Goal: Find specific fact

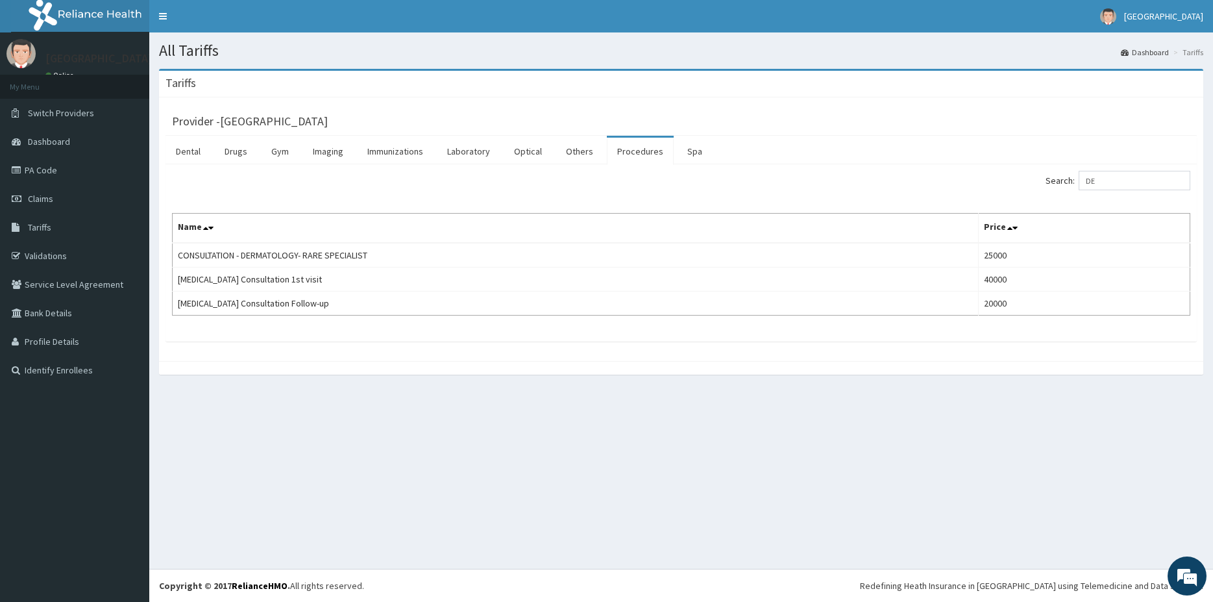
type input "D"
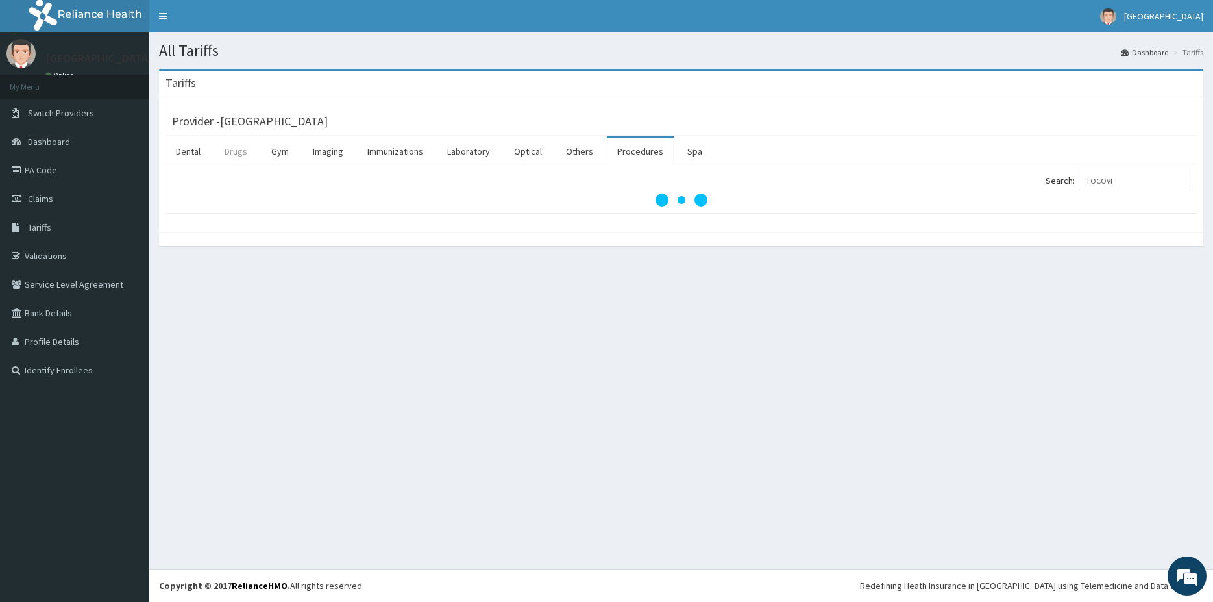
type input "TOCOVI"
click at [241, 154] on link "Drugs" at bounding box center [235, 151] width 43 height 27
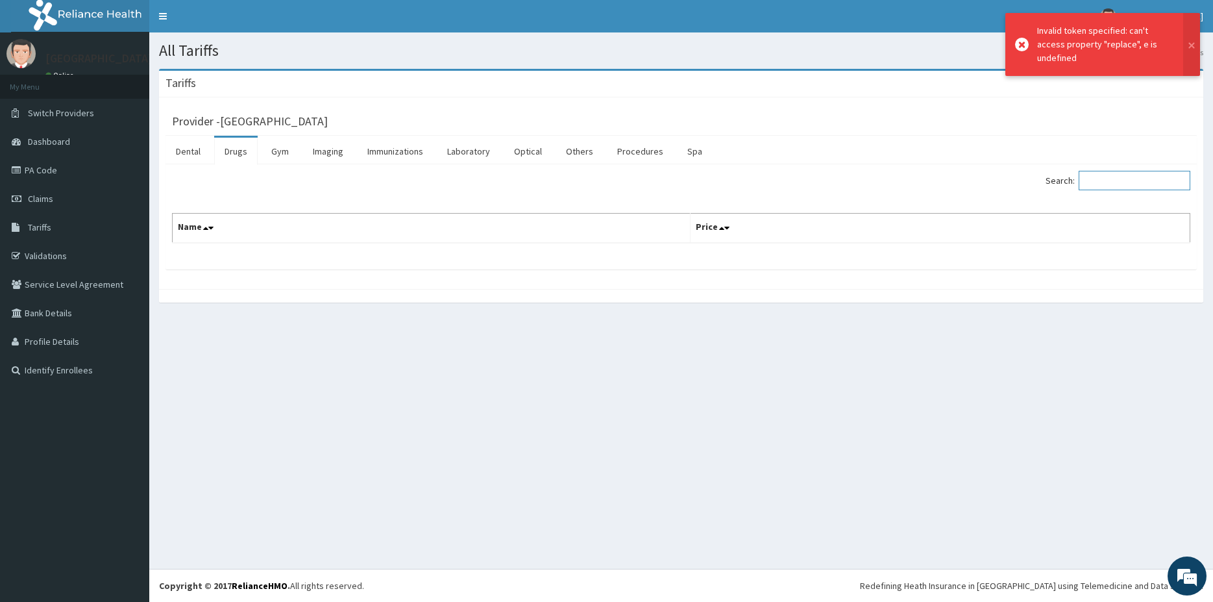
click at [1154, 186] on input "Search:" at bounding box center [1135, 180] width 112 height 19
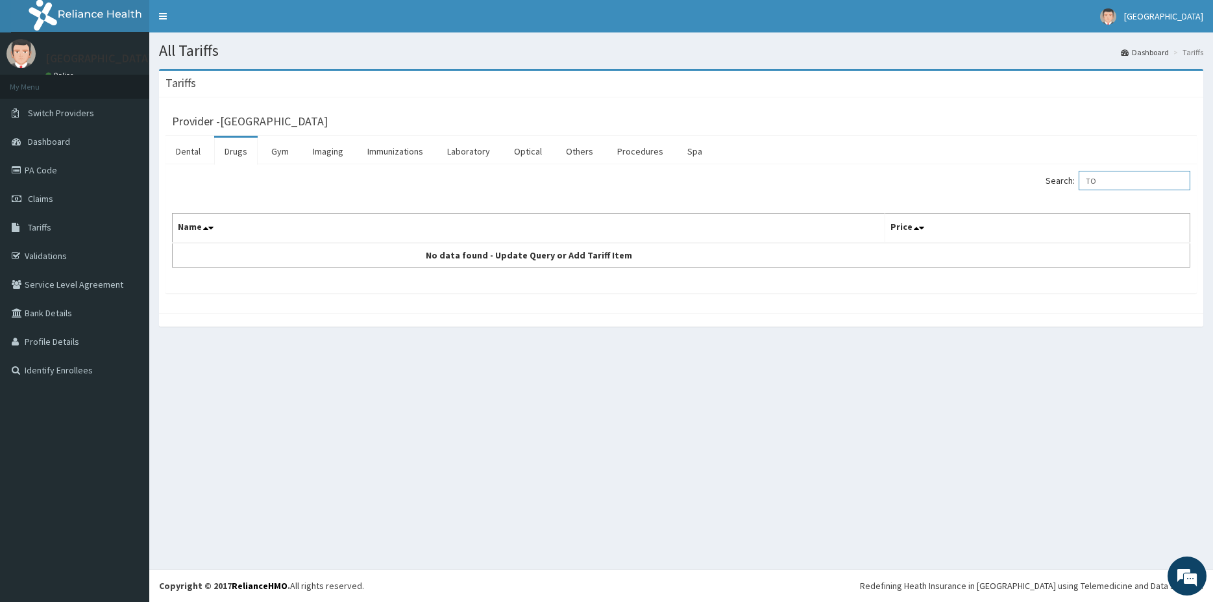
type input "T"
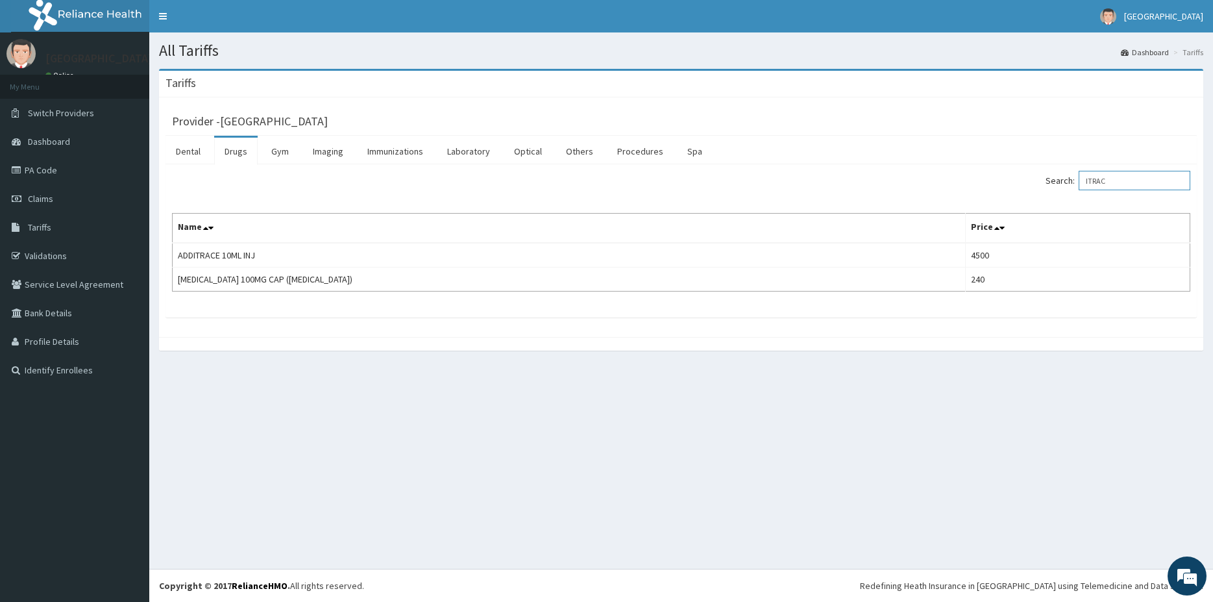
type input "ITRAC"
